Goal: Information Seeking & Learning: Find contact information

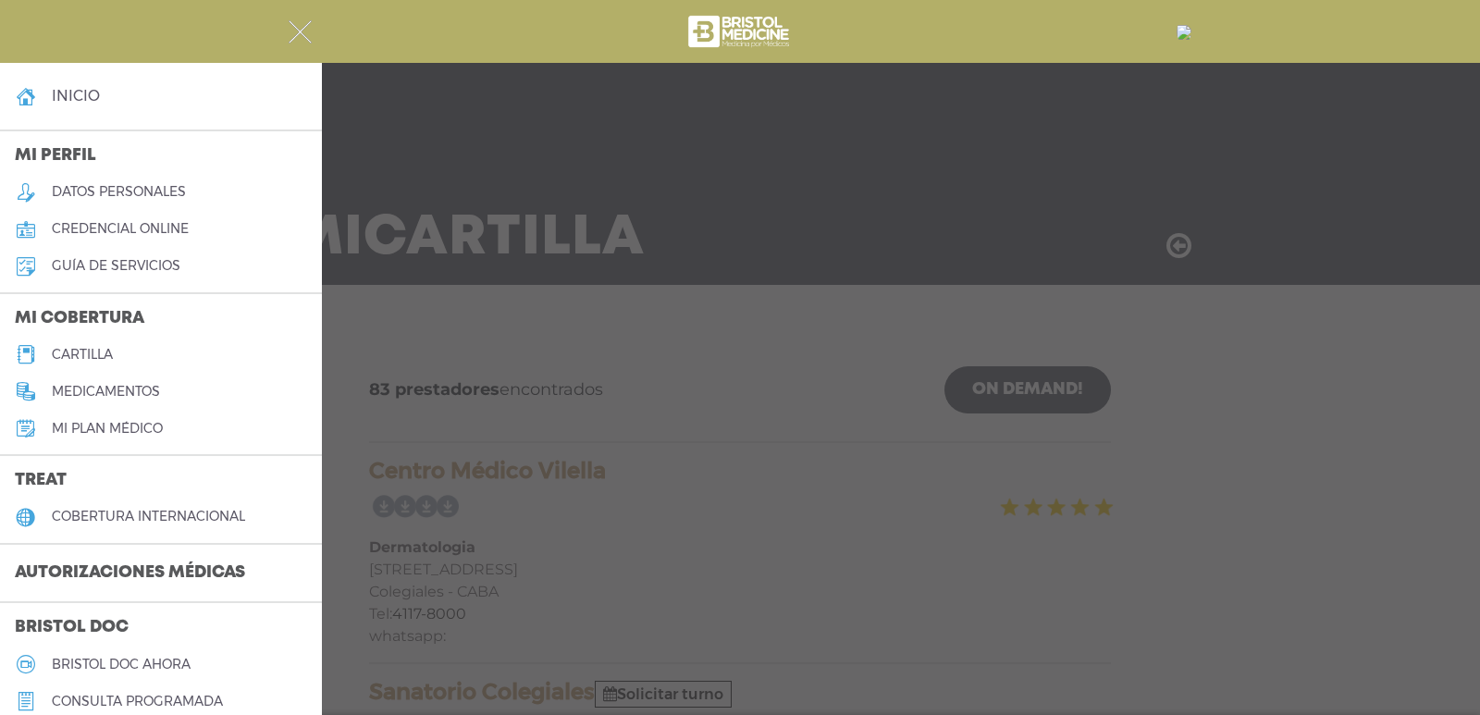
click at [91, 351] on h5 "cartilla" at bounding box center [82, 355] width 61 height 16
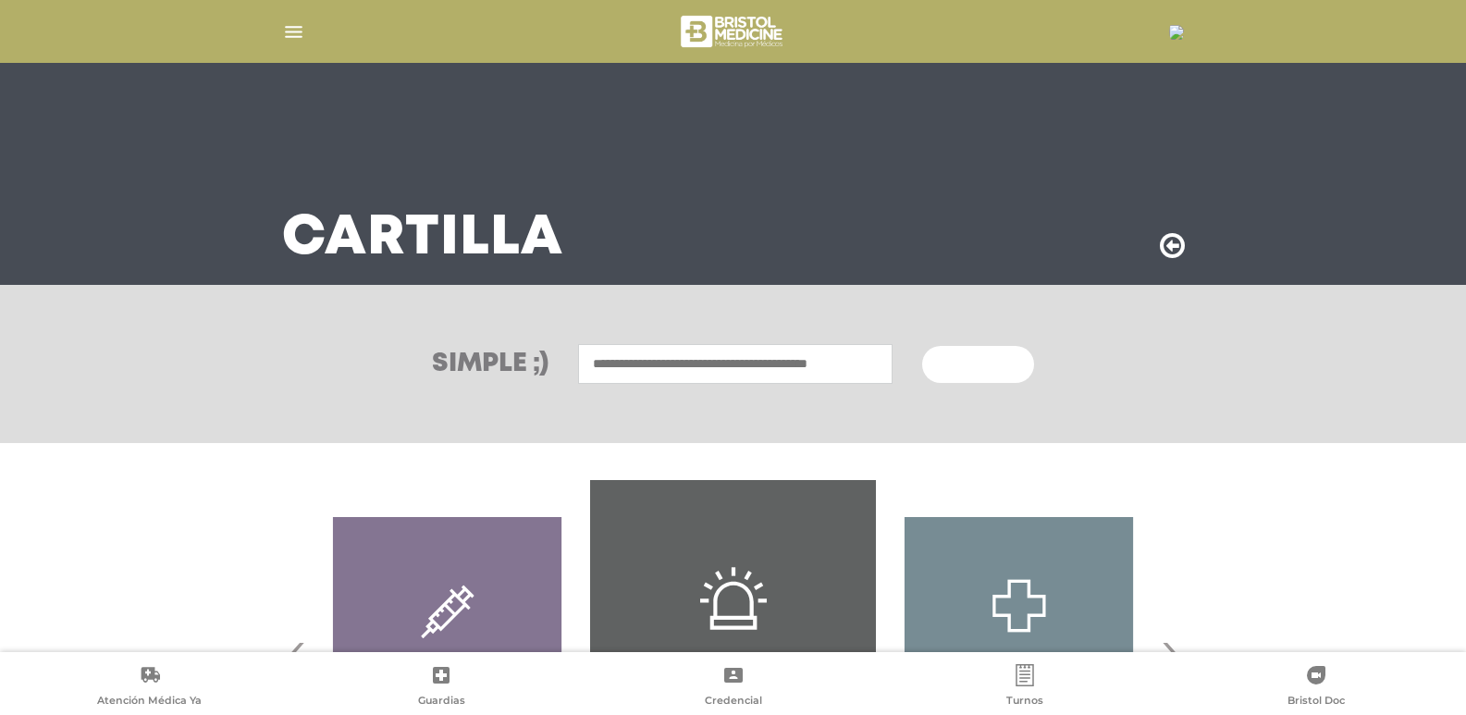
click at [657, 363] on input "text" at bounding box center [735, 364] width 314 height 40
click at [656, 356] on input "text" at bounding box center [735, 364] width 314 height 40
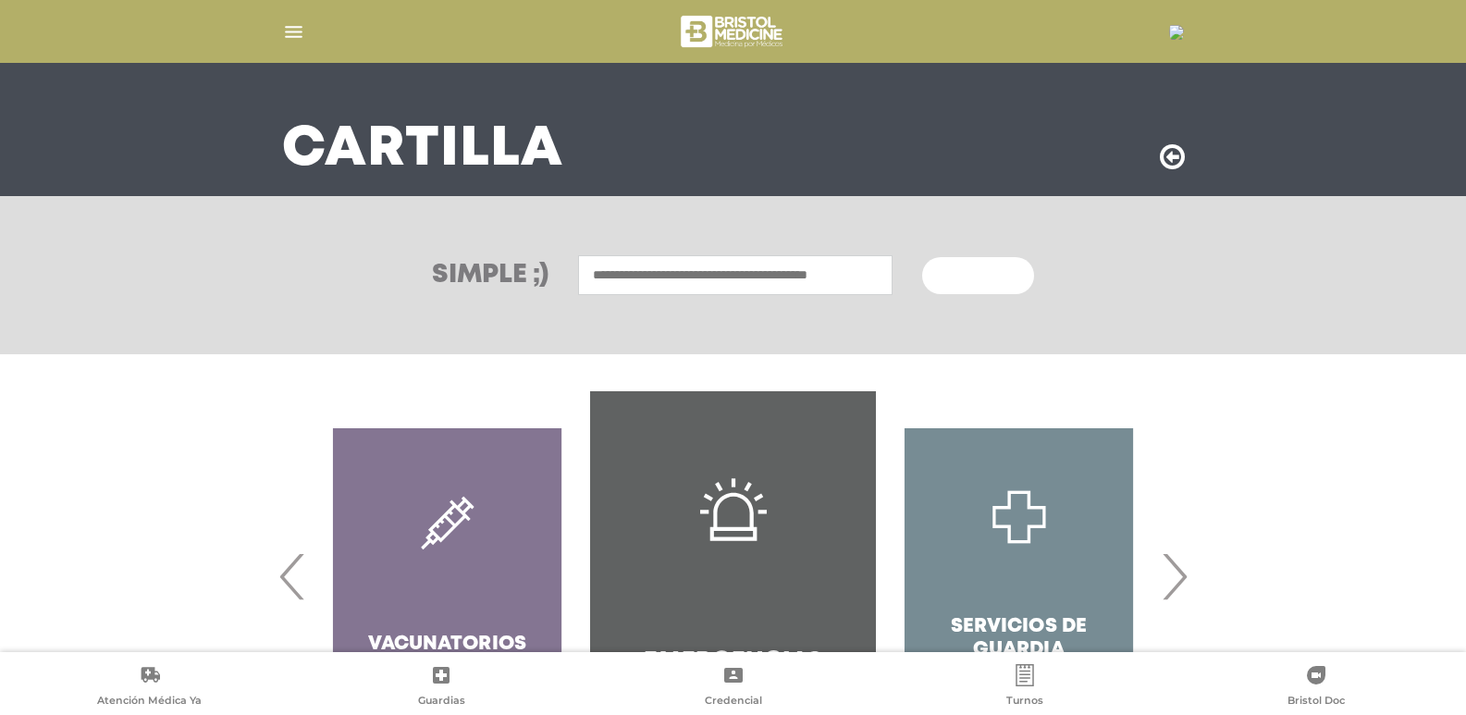
scroll to position [235, 0]
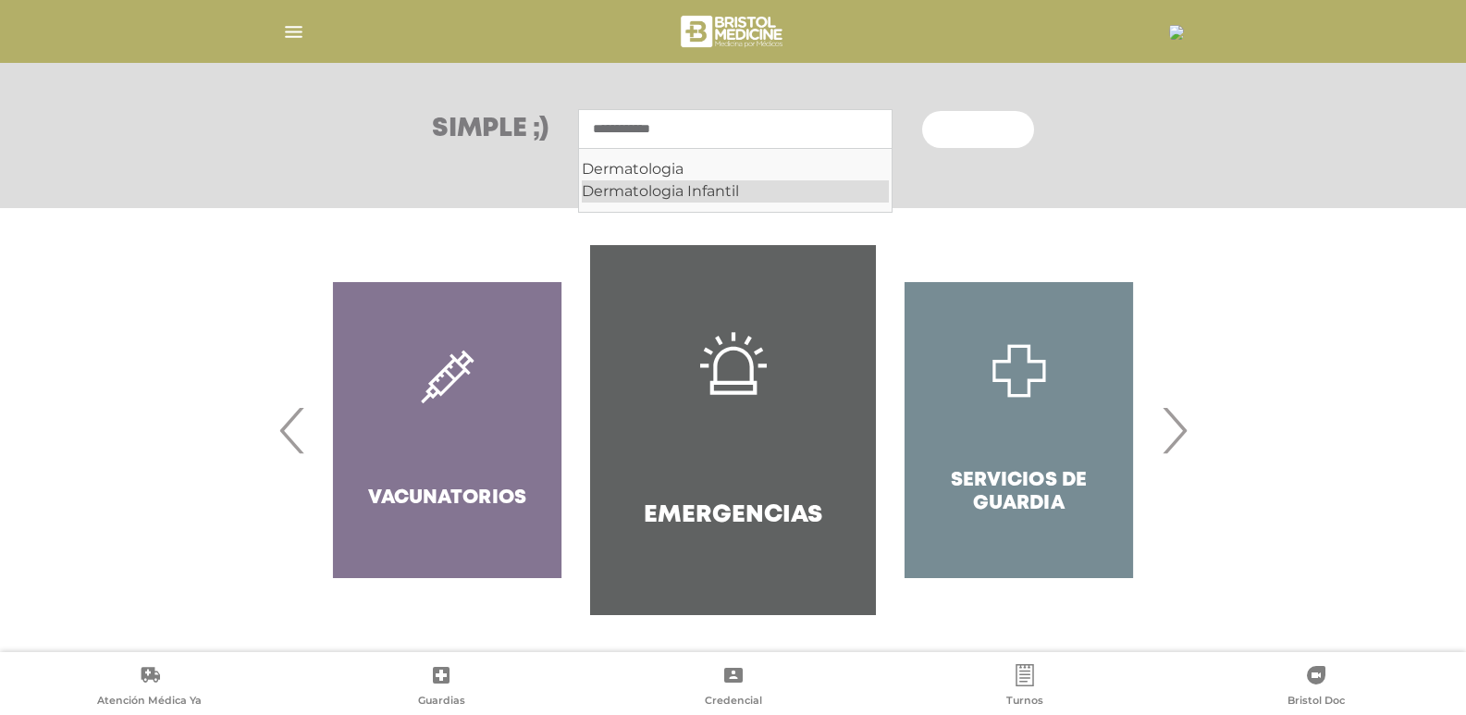
click at [739, 190] on div "Dermatologia Infantil" at bounding box center [735, 191] width 307 height 22
drag, startPoint x: 684, startPoint y: 127, endPoint x: 897, endPoint y: 136, distance: 212.9
click at [885, 134] on input "**********" at bounding box center [735, 129] width 314 height 40
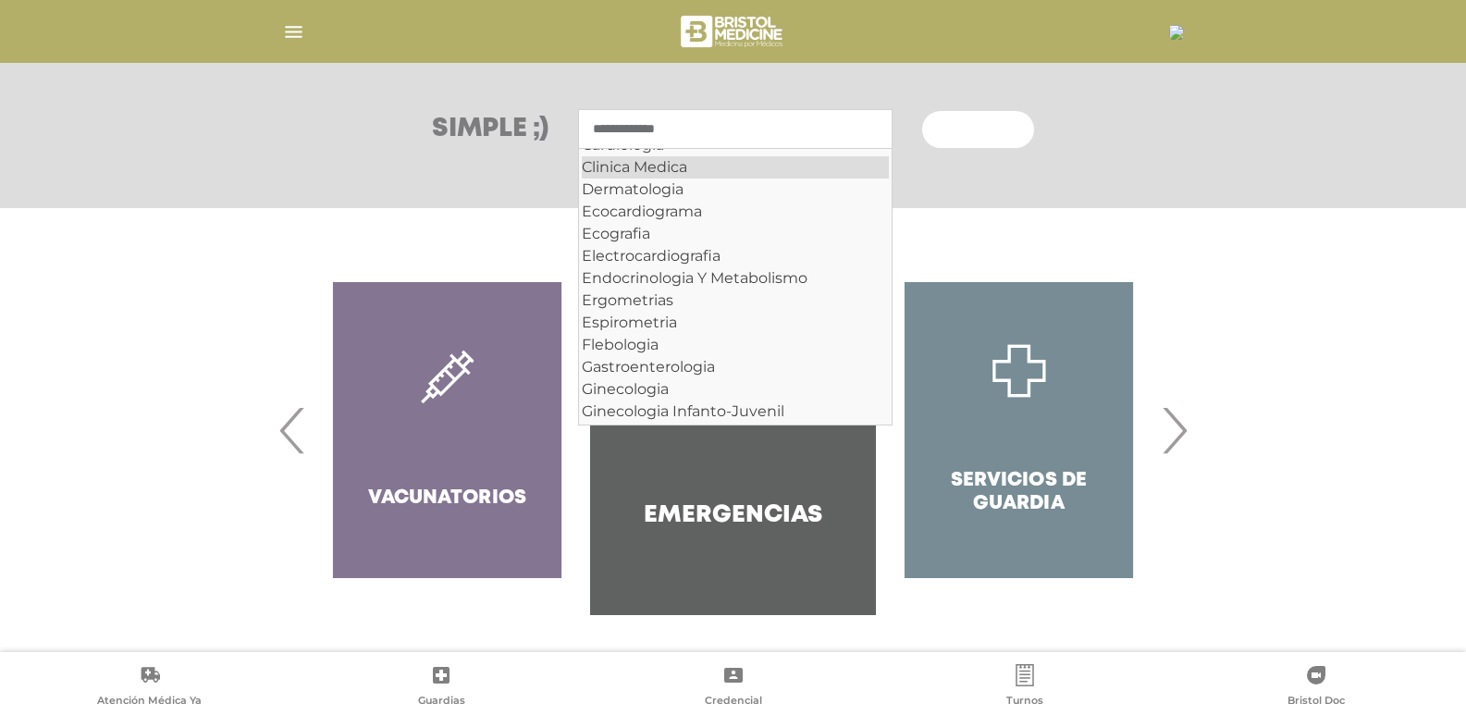
scroll to position [185, 0]
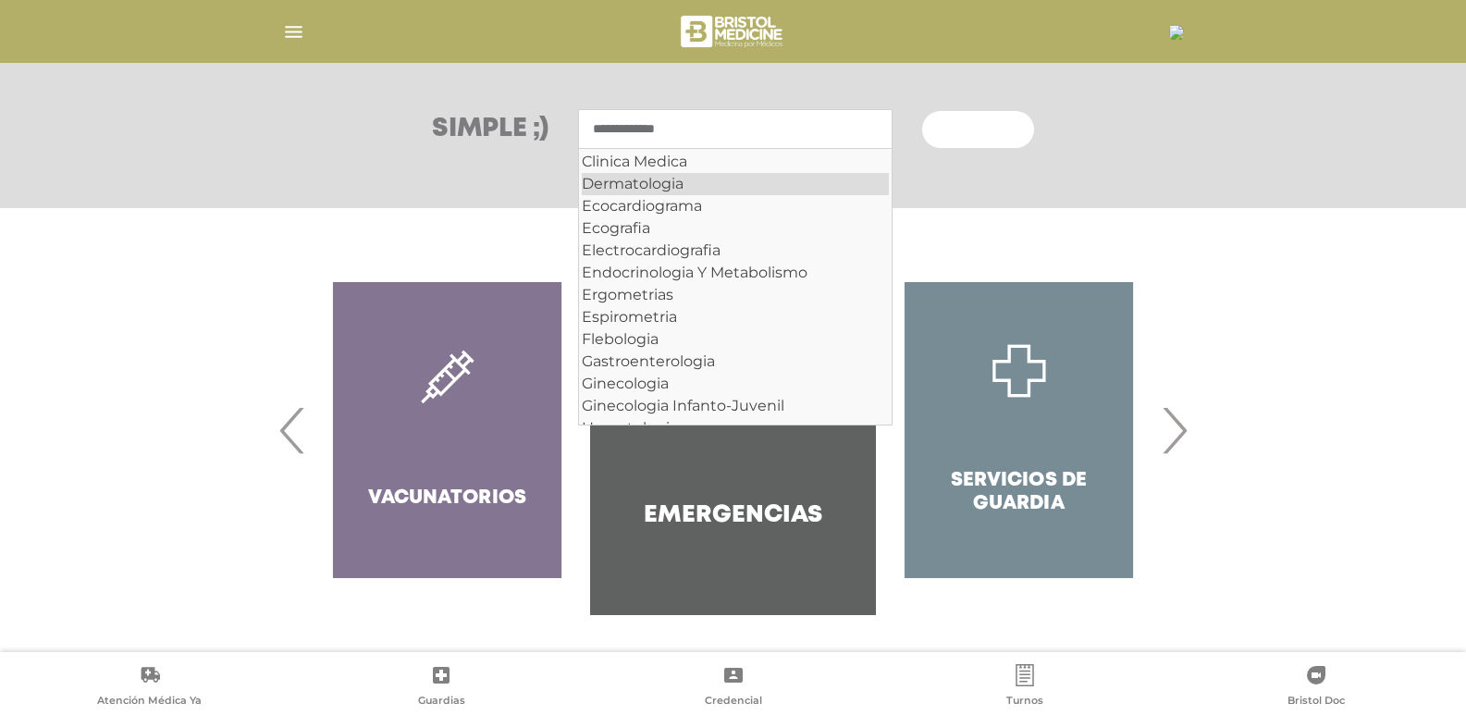
click at [621, 180] on div "Dermatologia" at bounding box center [735, 184] width 307 height 22
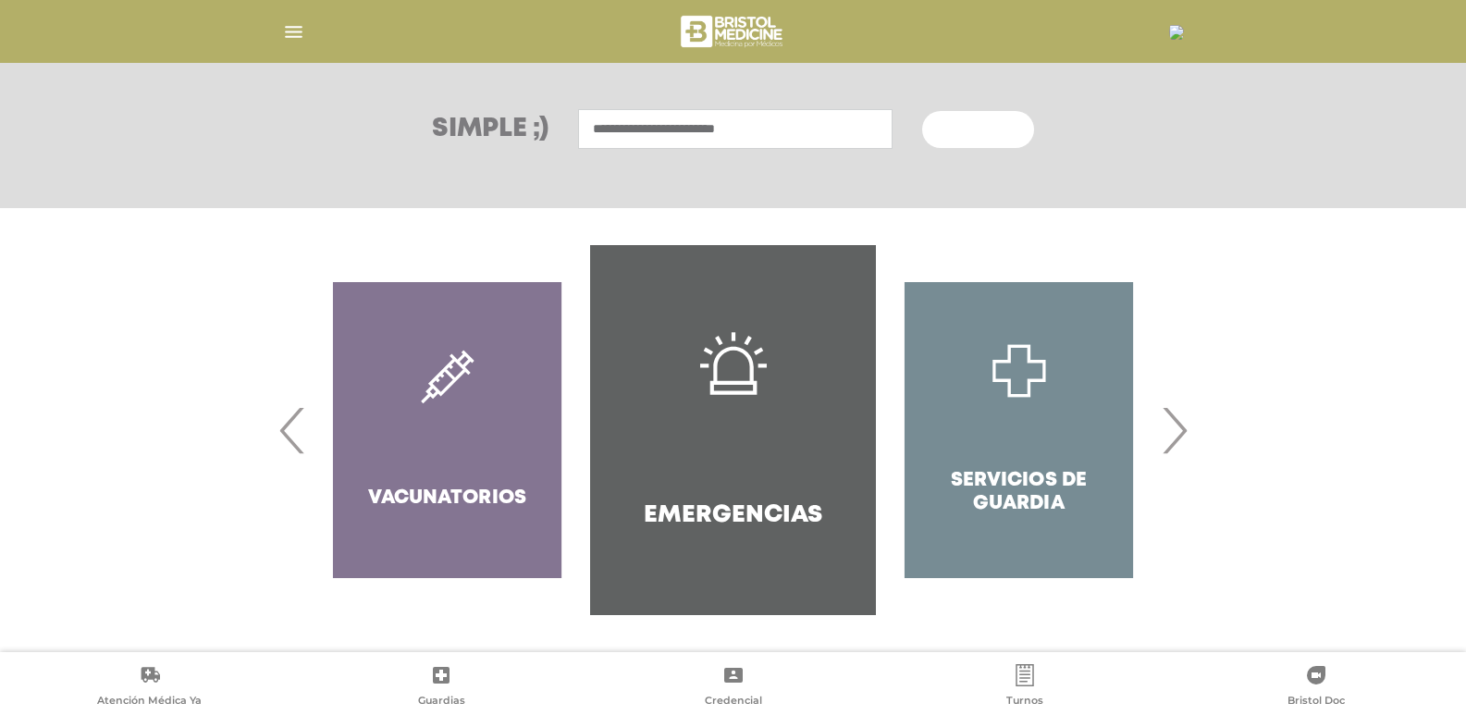
type input "**********"
click at [980, 127] on span "Buscar" at bounding box center [971, 130] width 54 height 13
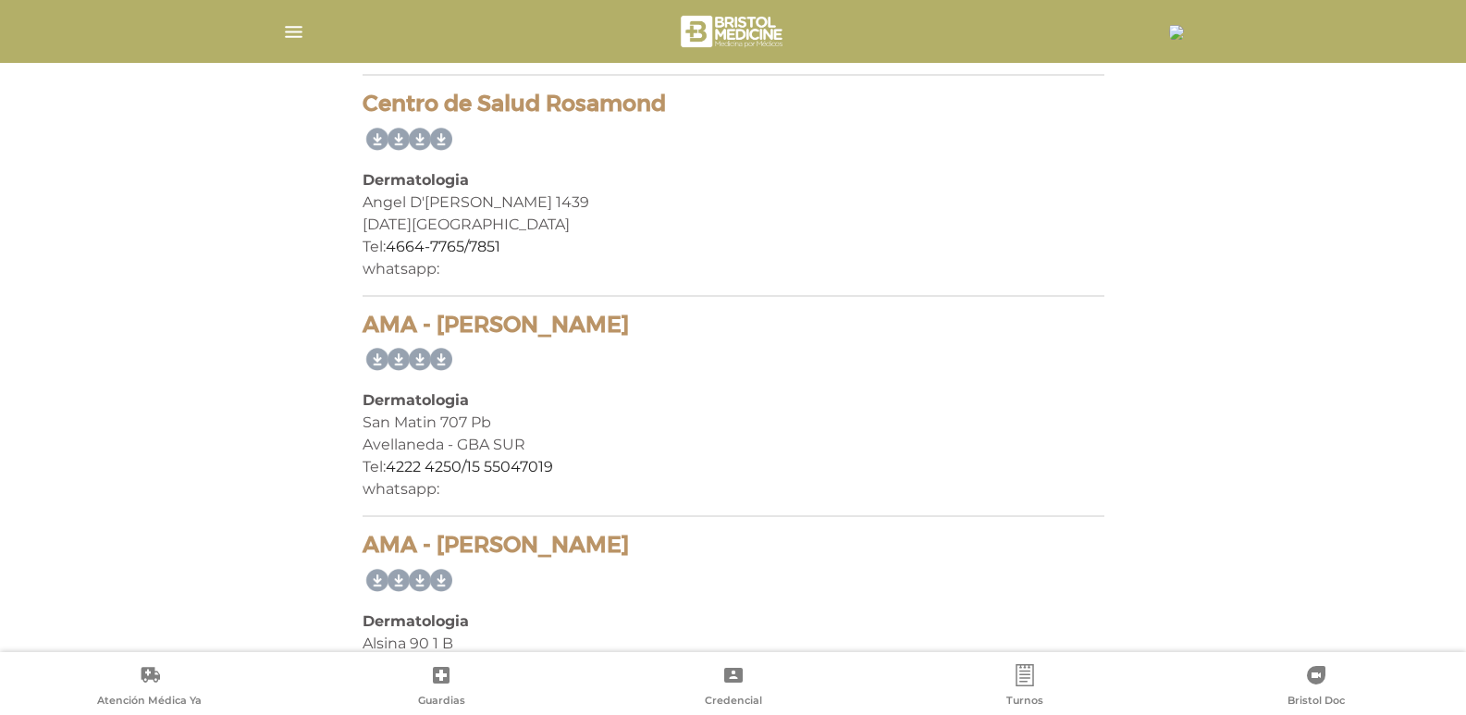
scroll to position [3977, 0]
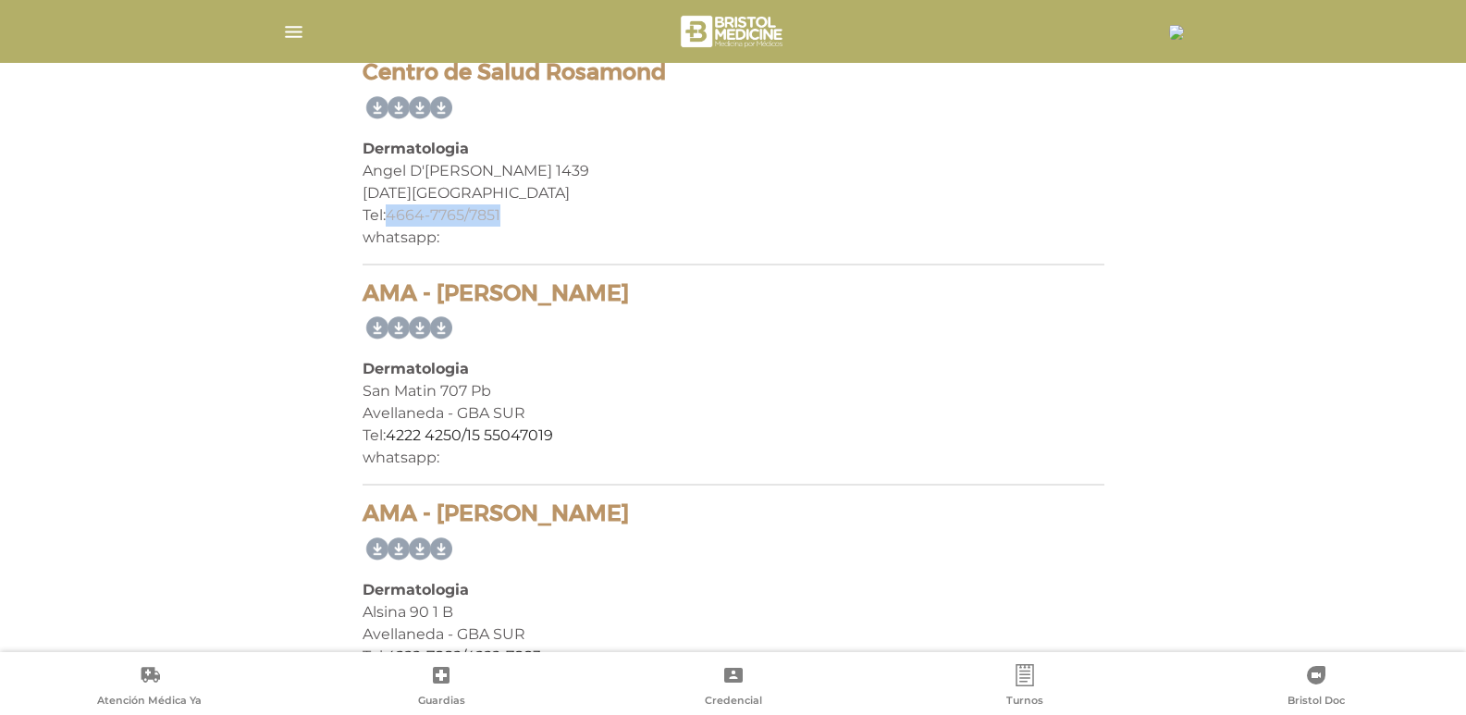
drag, startPoint x: 511, startPoint y: 209, endPoint x: 390, endPoint y: 215, distance: 120.4
click at [390, 215] on div "Tel: 4664-7765/7851" at bounding box center [734, 215] width 742 height 22
copy link "4664-7765/7851"
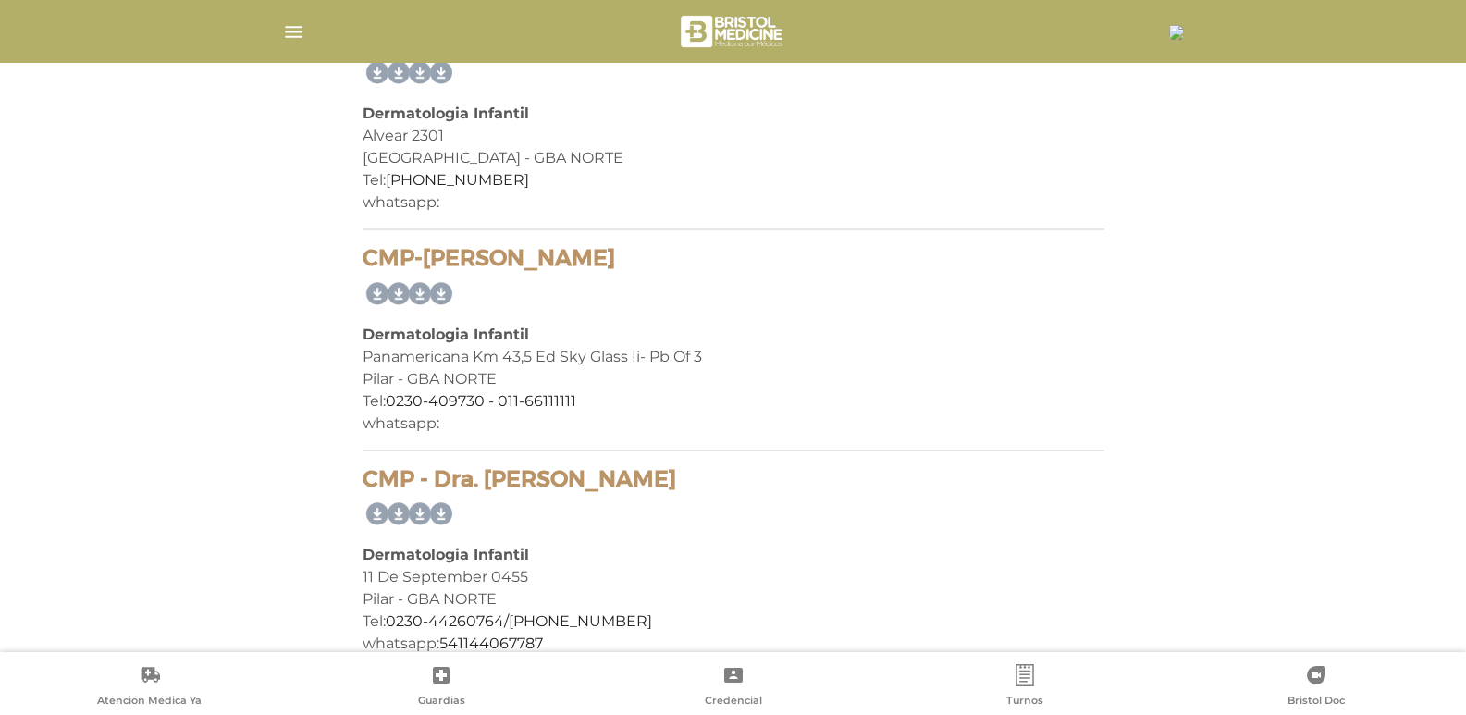
scroll to position [20326, 0]
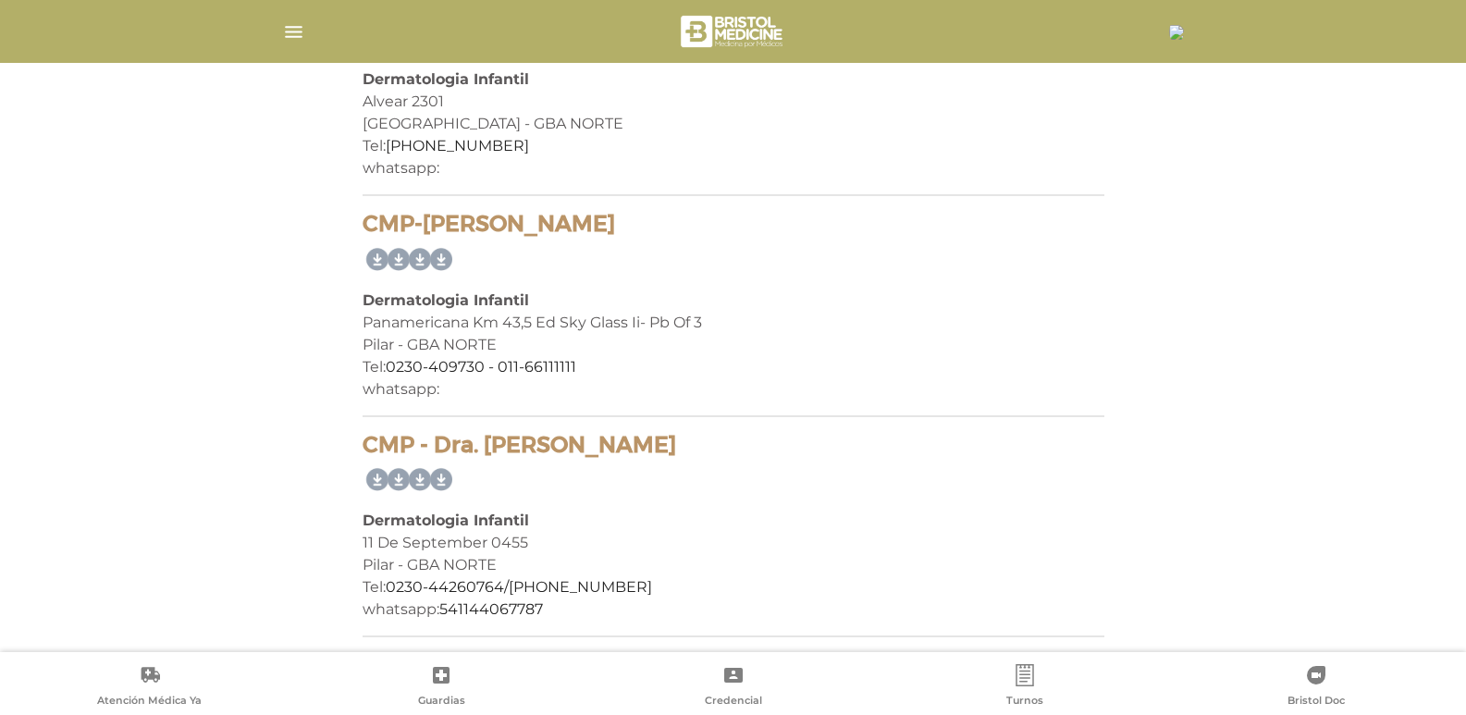
click at [283, 27] on div at bounding box center [733, 31] width 947 height 44
click at [300, 36] on img "button" at bounding box center [293, 31] width 23 height 23
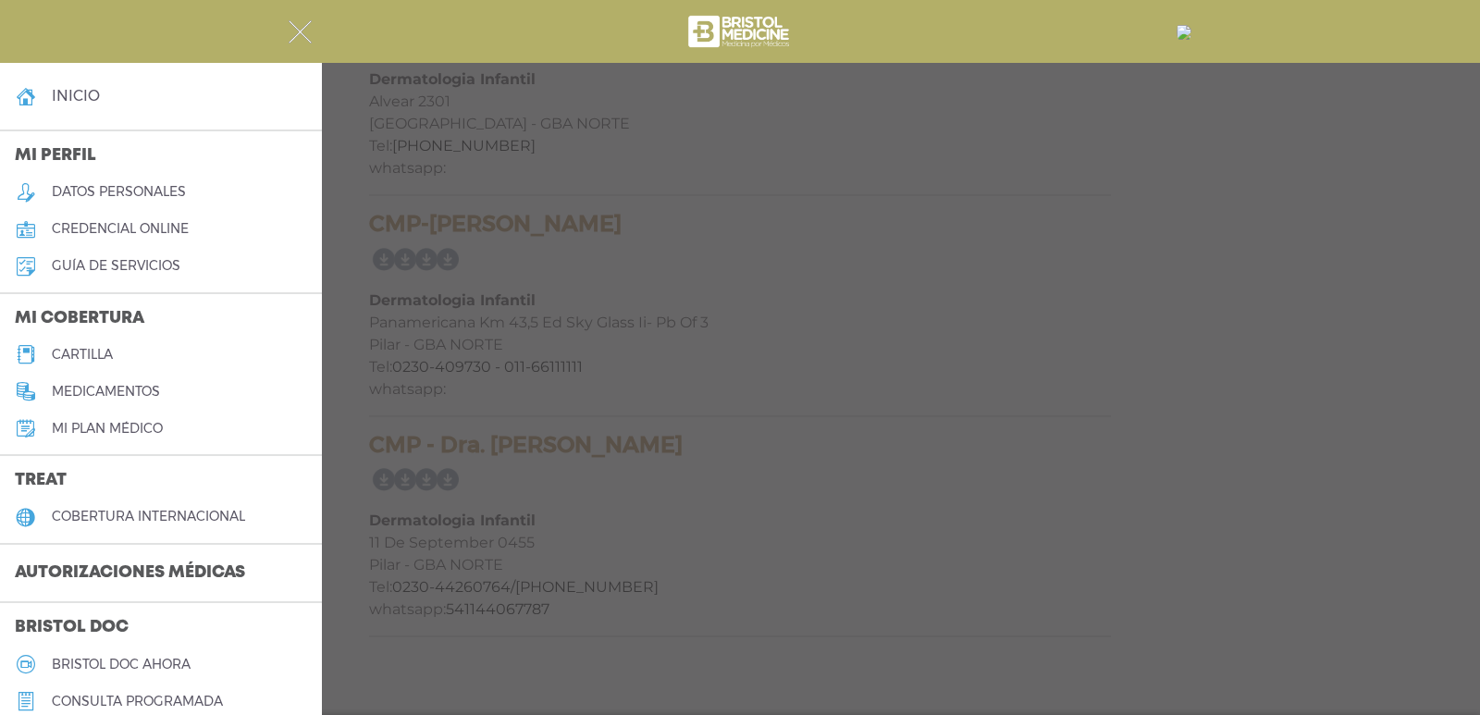
click at [105, 351] on h5 "cartilla" at bounding box center [82, 355] width 61 height 16
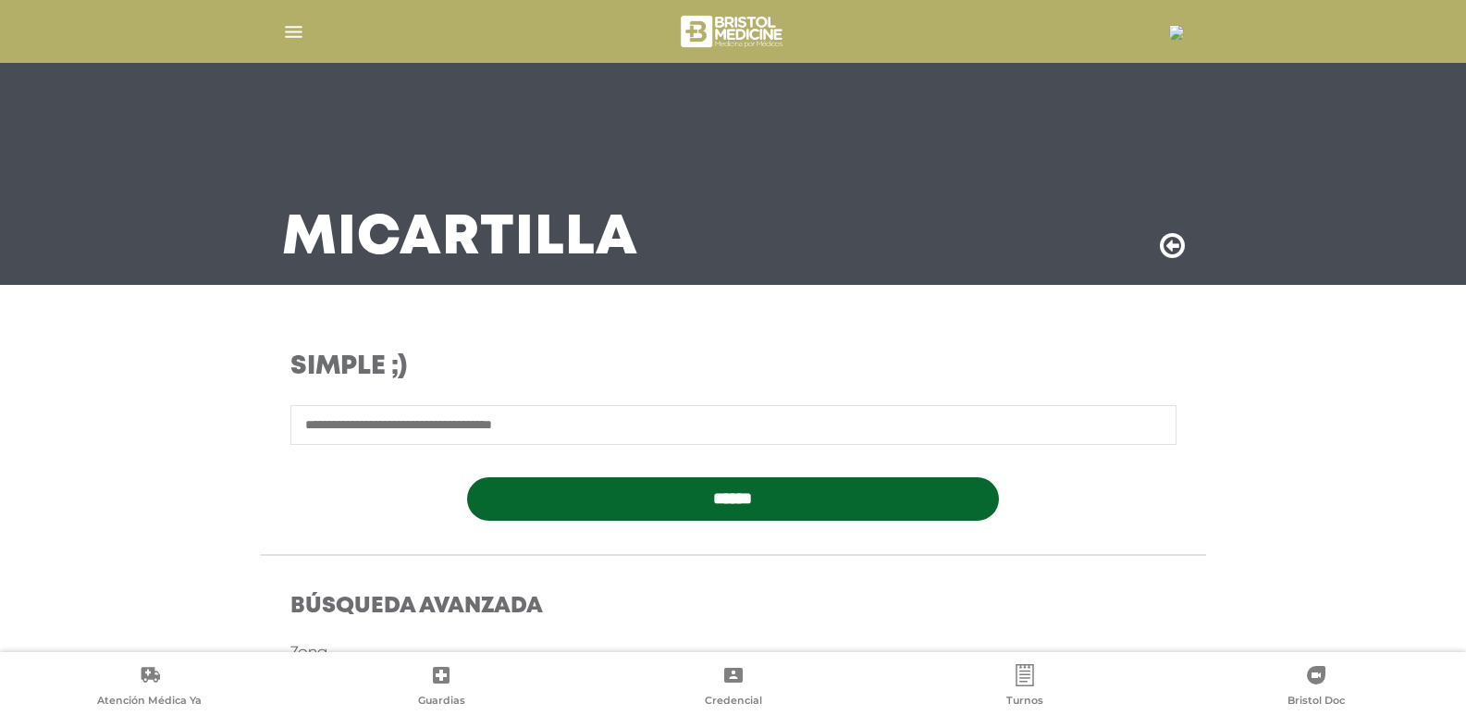
scroll to position [395, 0]
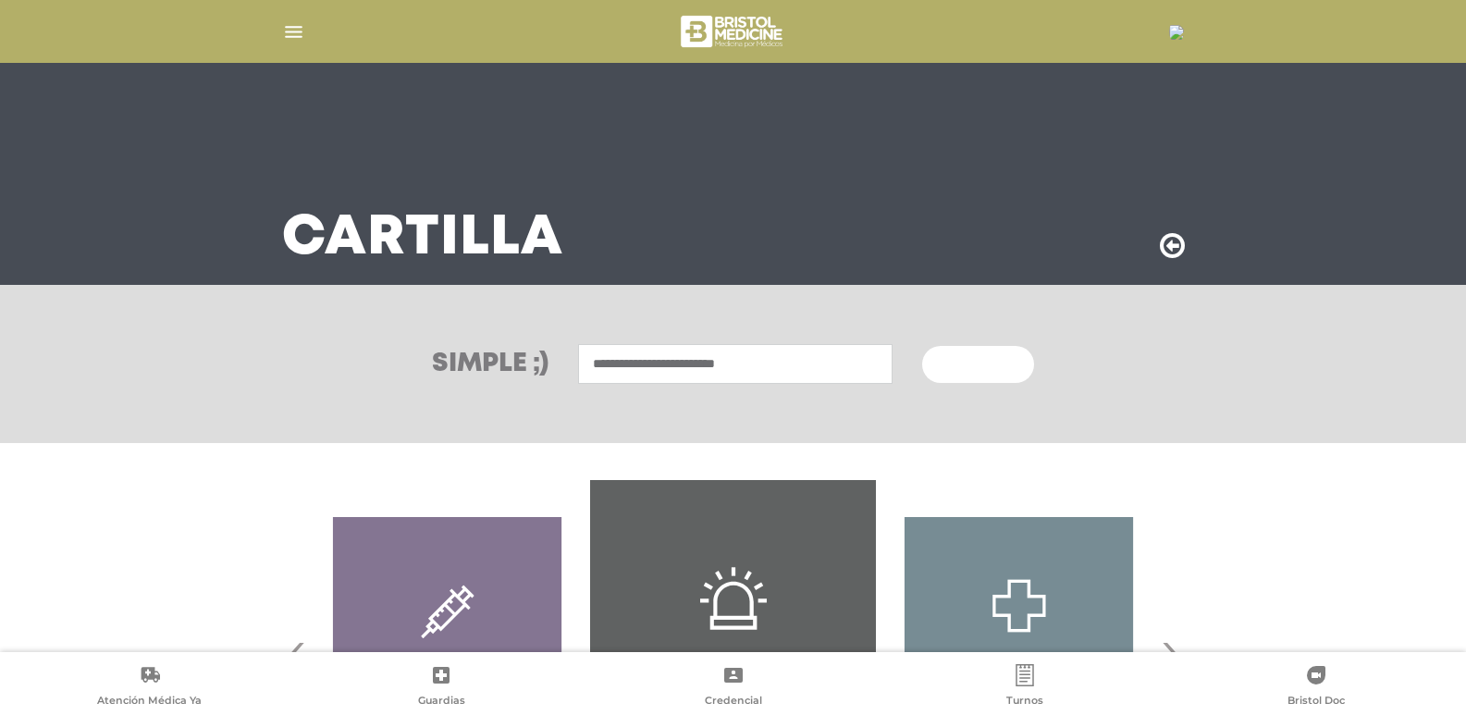
click at [298, 31] on img "button" at bounding box center [293, 31] width 23 height 23
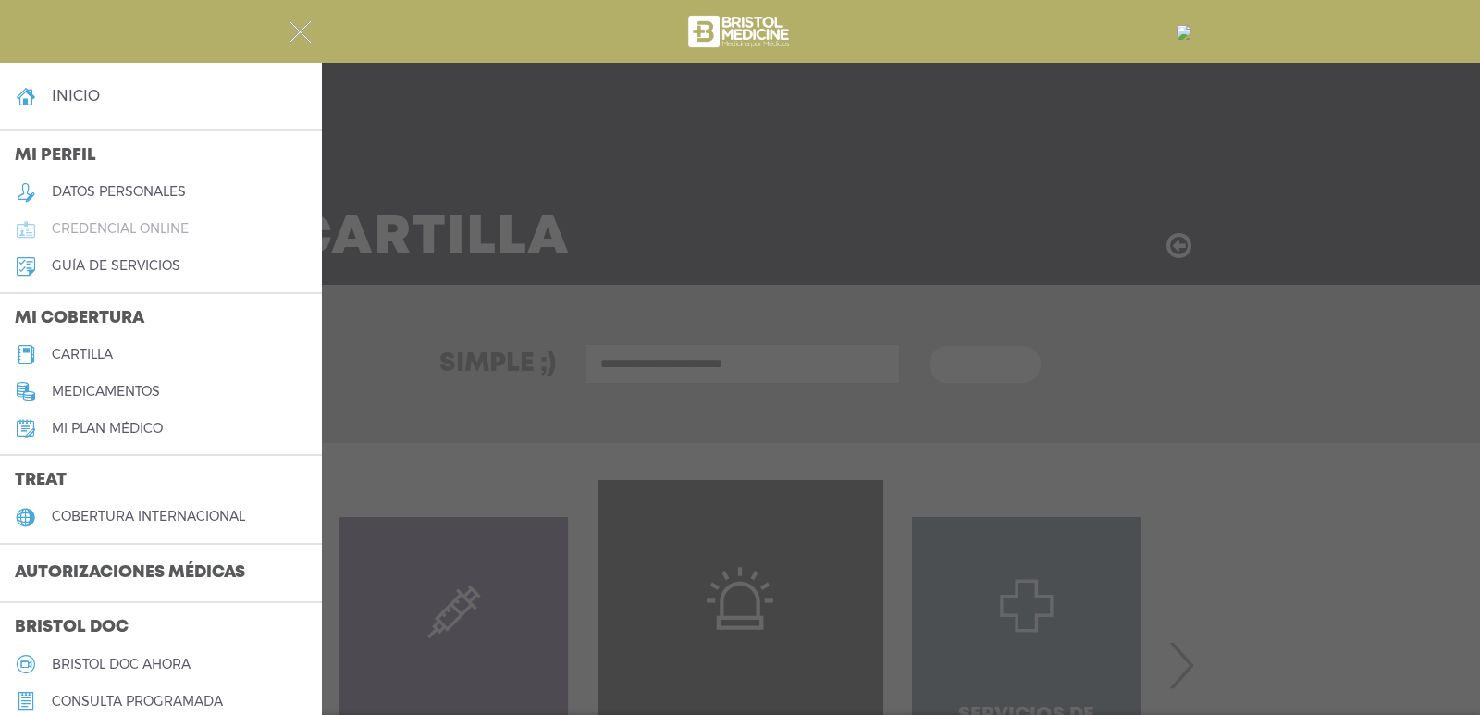
click at [117, 219] on link "credencial online" at bounding box center [161, 229] width 322 height 37
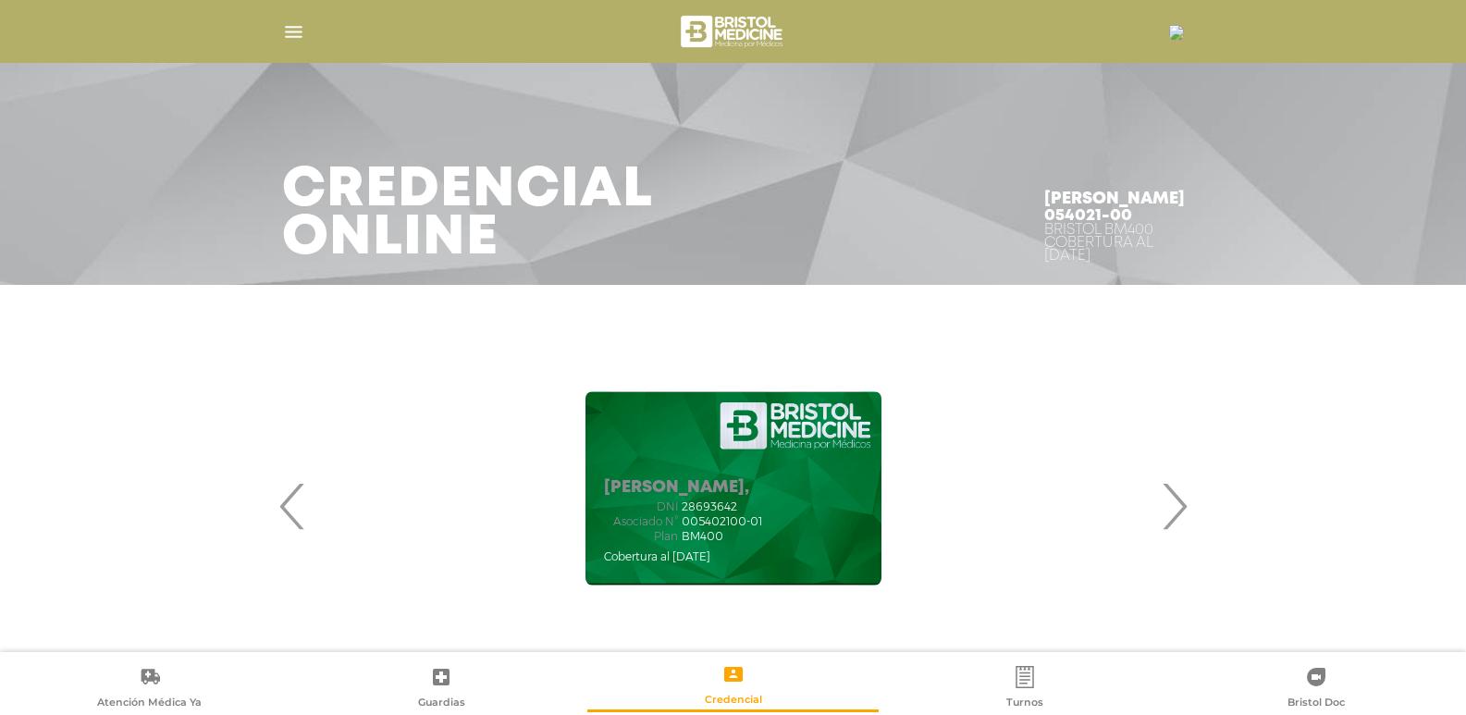
click at [694, 511] on span "28693642" at bounding box center [709, 506] width 55 height 13
click at [706, 522] on span "005402100-01" at bounding box center [722, 521] width 80 height 13
click at [1169, 509] on span "›" at bounding box center [1174, 506] width 36 height 100
click at [285, 516] on span "‹" at bounding box center [293, 506] width 36 height 100
